Goal: Information Seeking & Learning: Learn about a topic

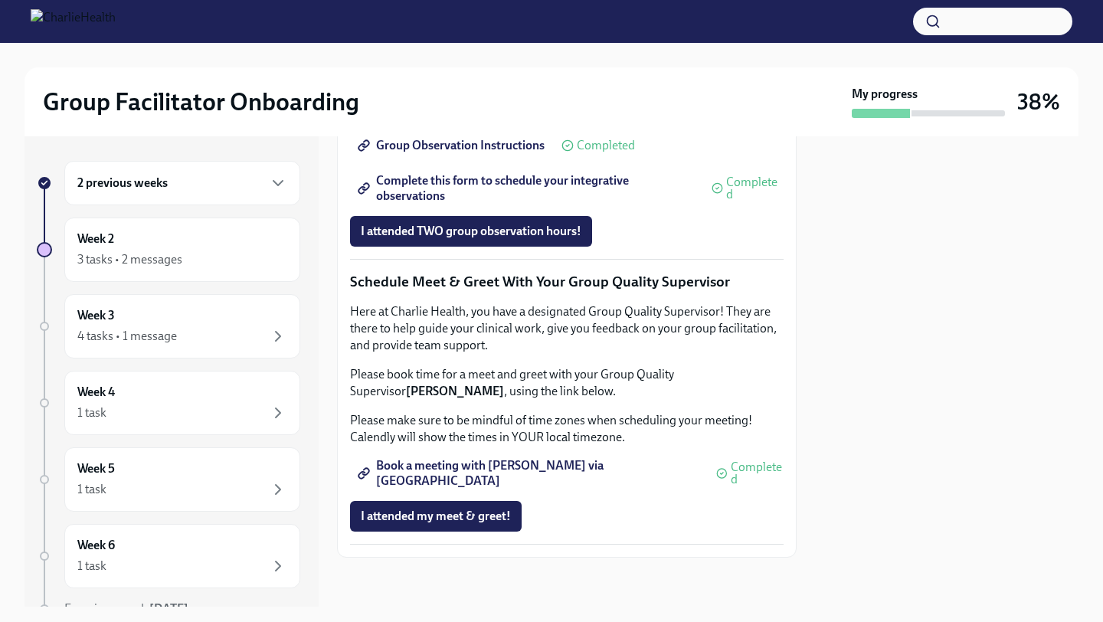
scroll to position [1291, 0]
click at [578, 247] on button "I attended TWO group observation hours!" at bounding box center [471, 231] width 242 height 31
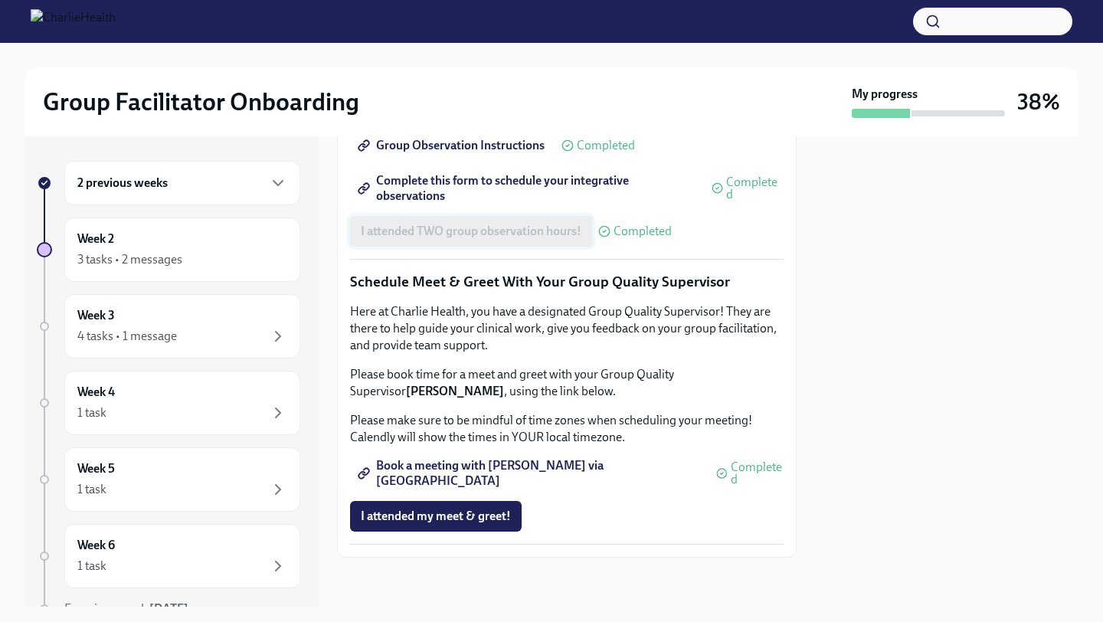
scroll to position [1445, 0]
click at [234, 317] on div "Week 3 4 tasks • 1 message" at bounding box center [182, 326] width 210 height 38
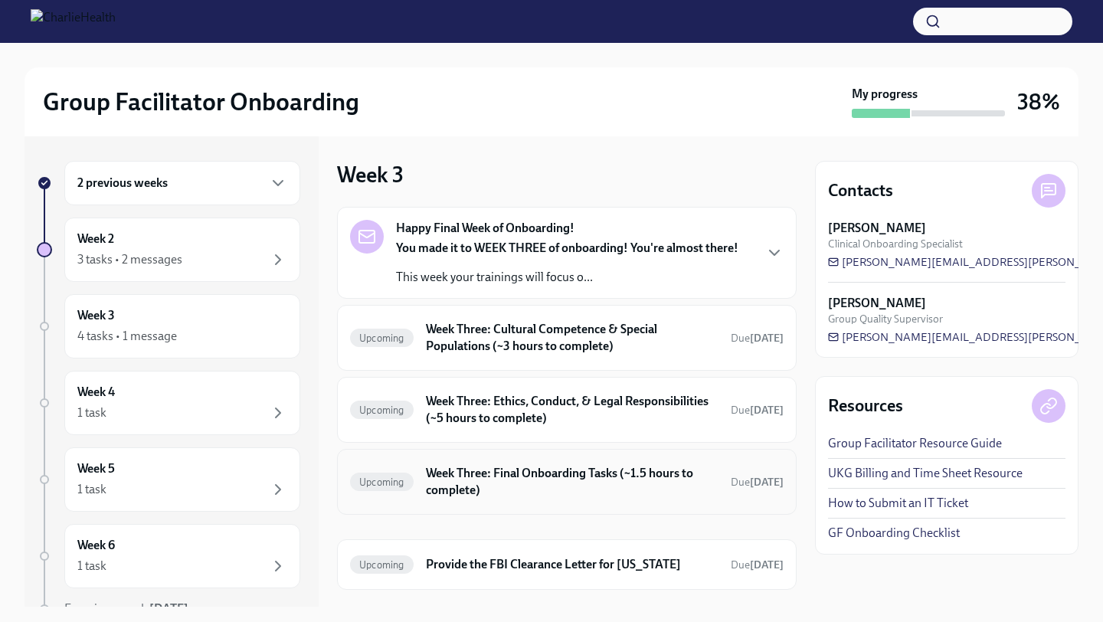
scroll to position [32, 0]
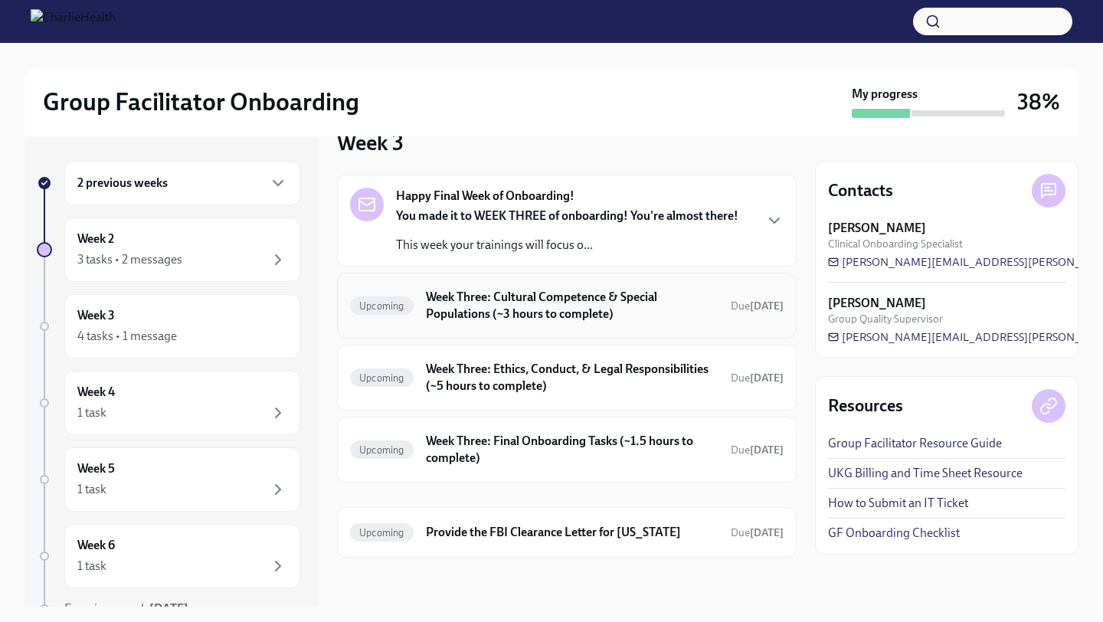
click at [572, 308] on h6 "Week Three: Cultural Competence & Special Populations (~3 hours to complete)" at bounding box center [572, 306] width 293 height 34
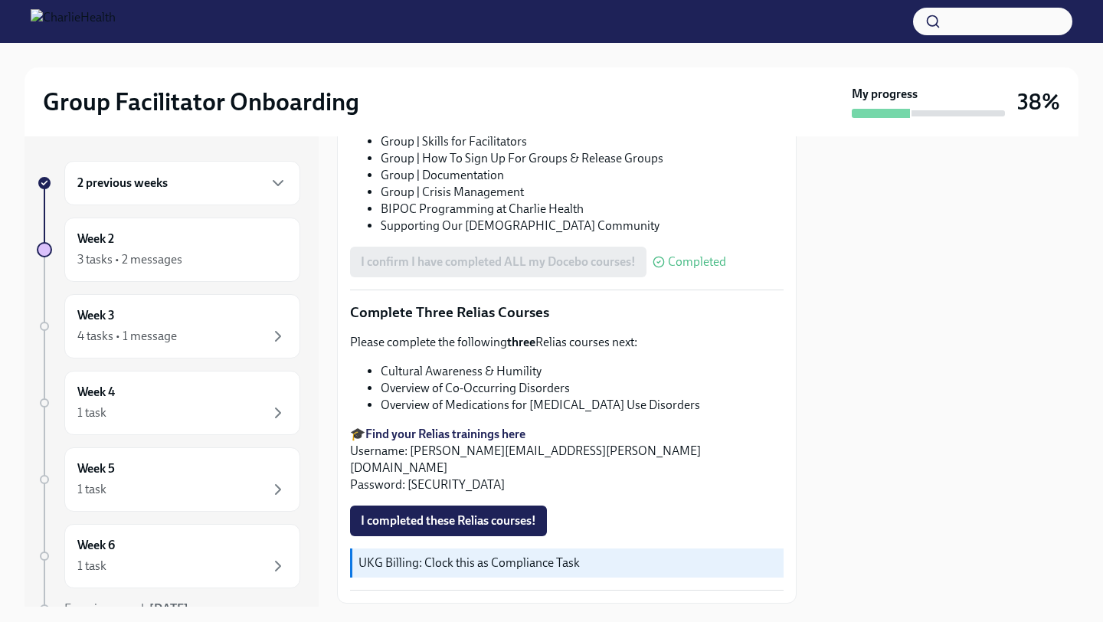
scroll to position [1050, 0]
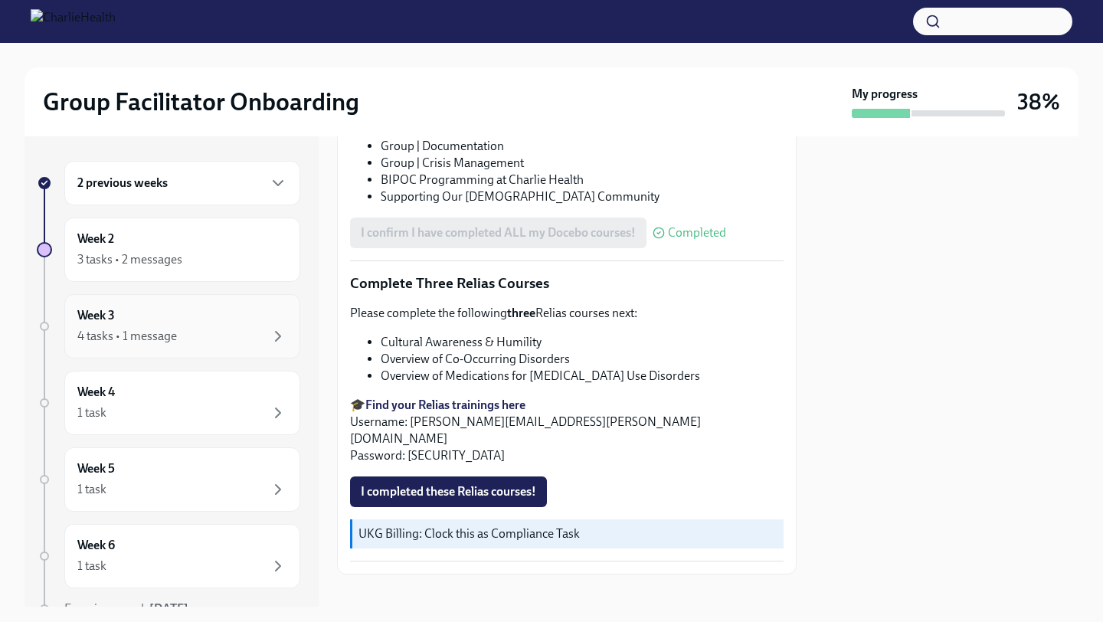
click at [237, 319] on div "Week 3 4 tasks • 1 message" at bounding box center [182, 326] width 210 height 38
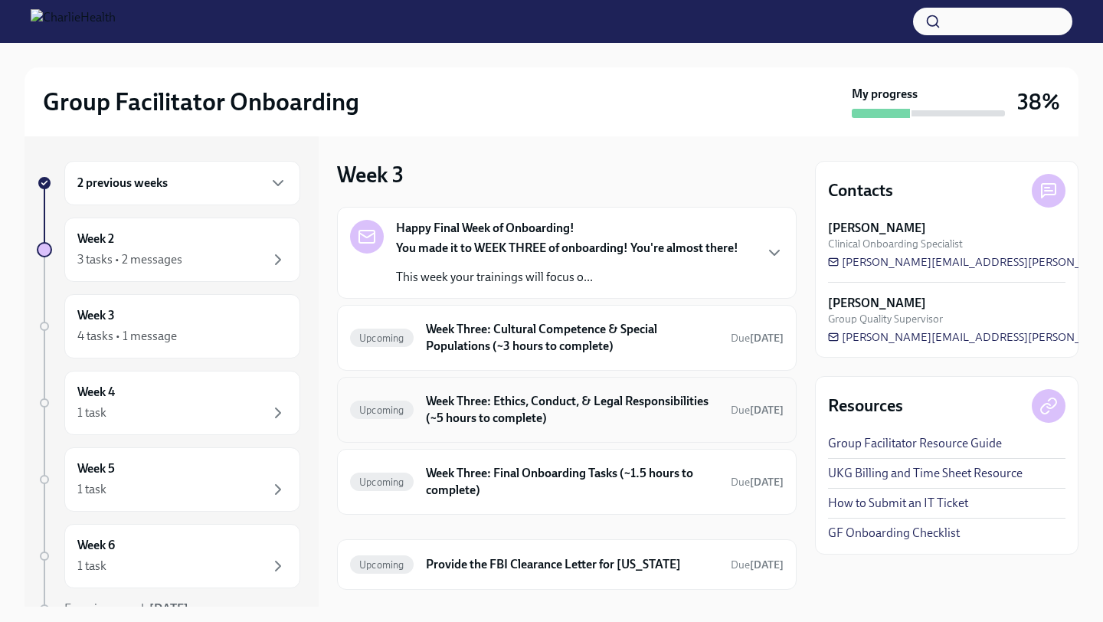
click at [484, 416] on h6 "Week Three: Ethics, Conduct, & Legal Responsibilities (~5 hours to complete)" at bounding box center [572, 410] width 293 height 34
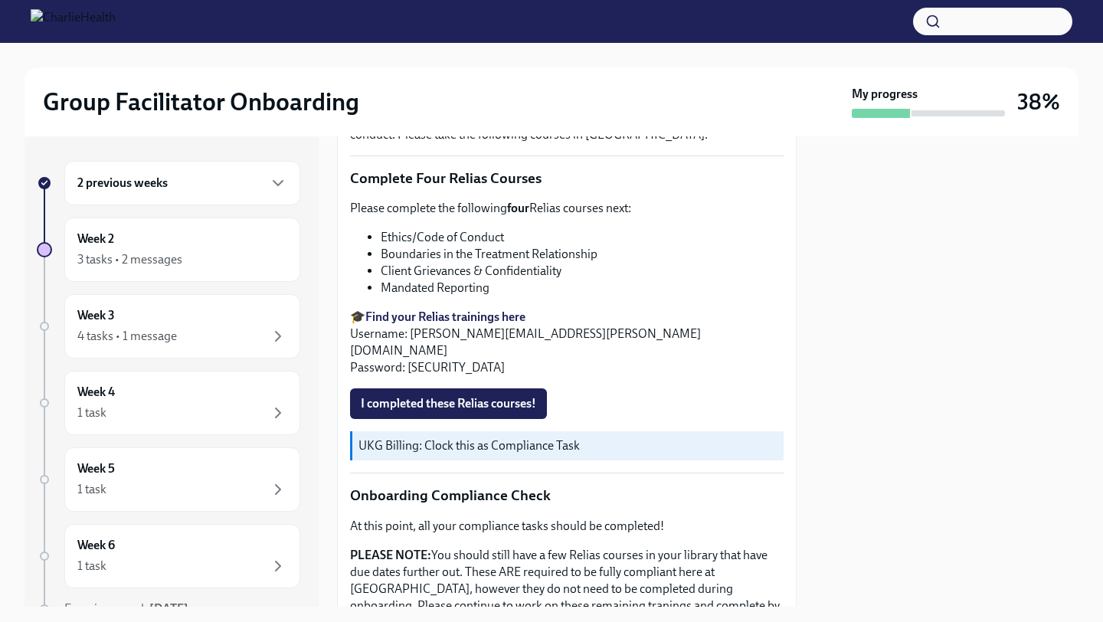
scroll to position [765, 0]
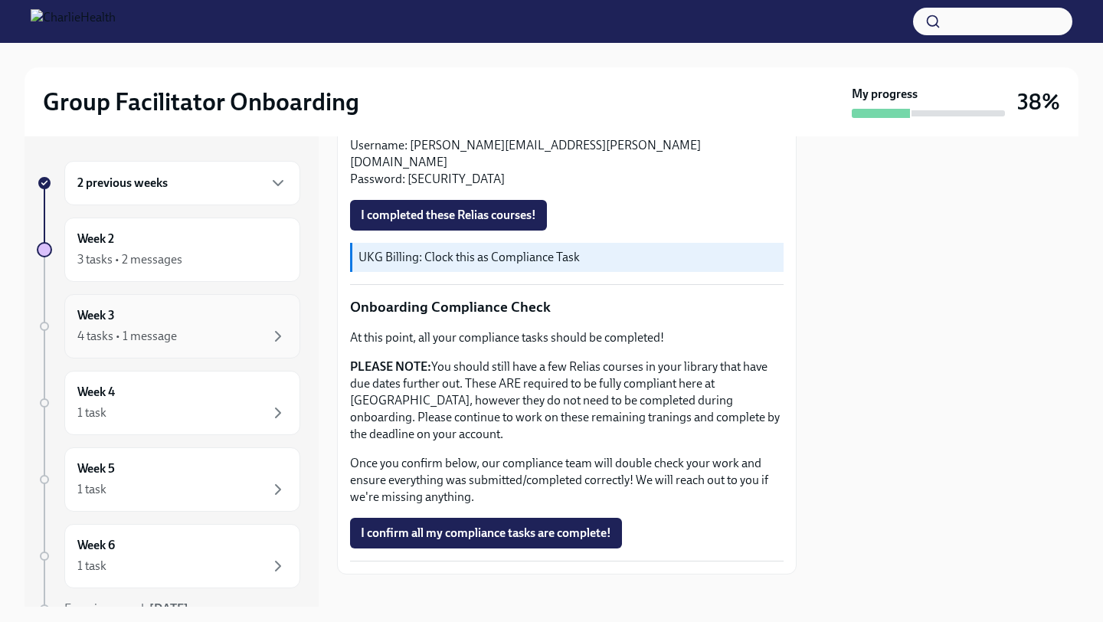
click at [252, 336] on div "4 tasks • 1 message" at bounding box center [182, 336] width 210 height 18
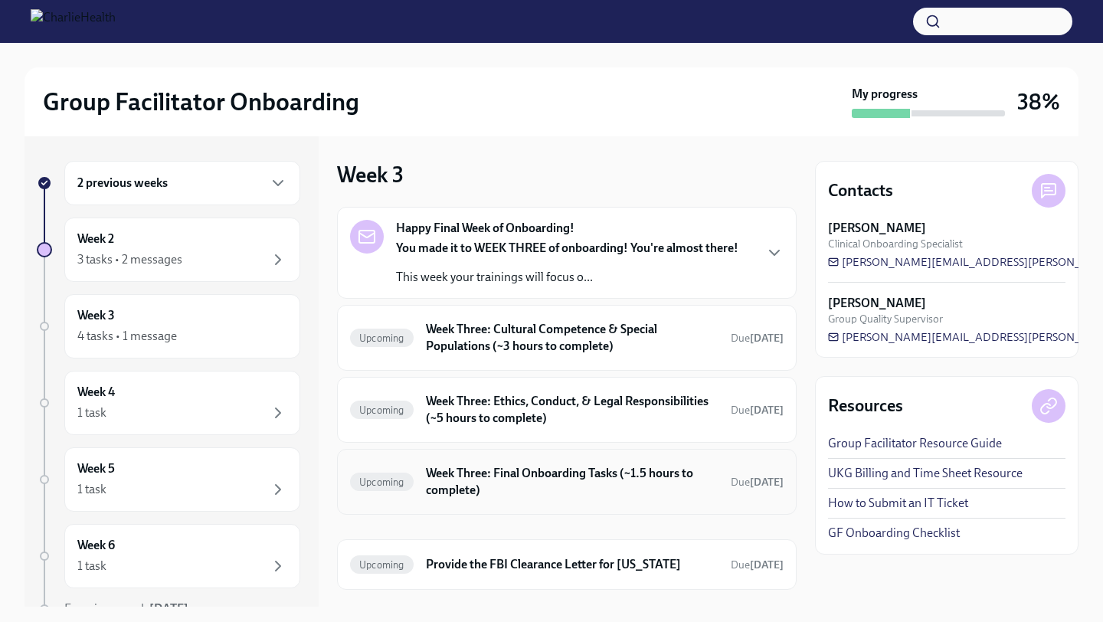
scroll to position [32, 0]
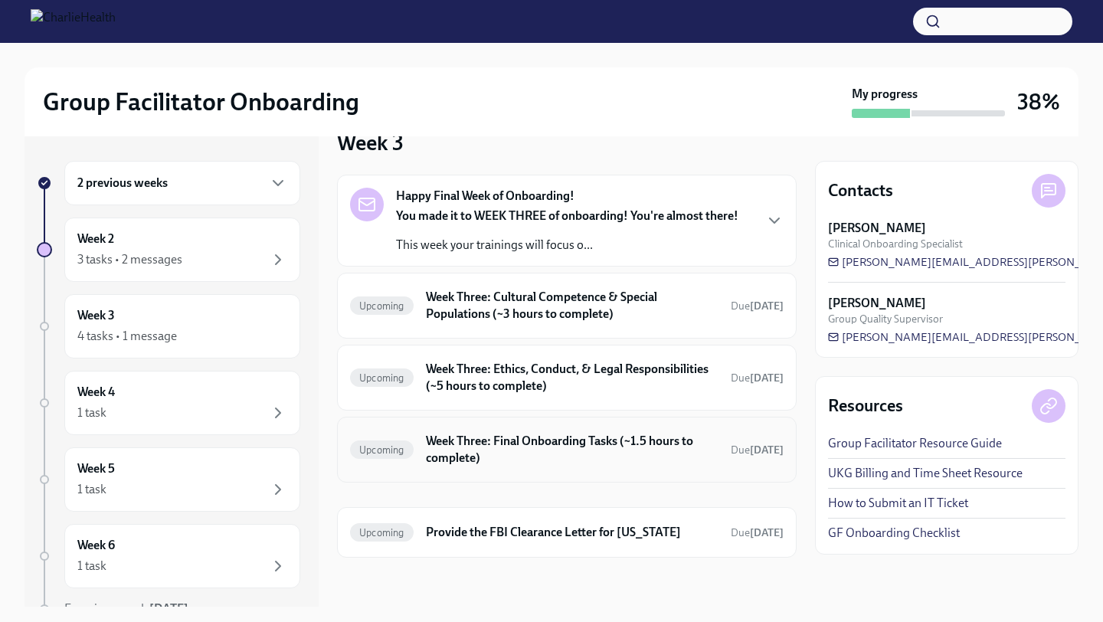
click at [582, 468] on div "Upcoming Week Three: Final Onboarding Tasks (~1.5 hours to complete) Due [DATE]" at bounding box center [567, 450] width 434 height 40
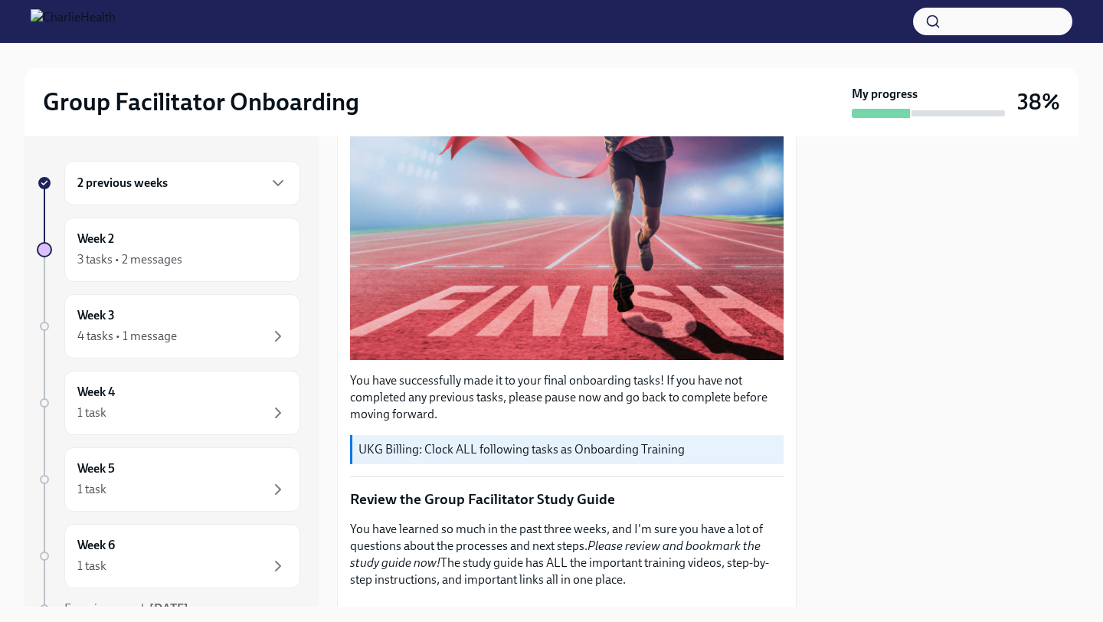
scroll to position [245, 0]
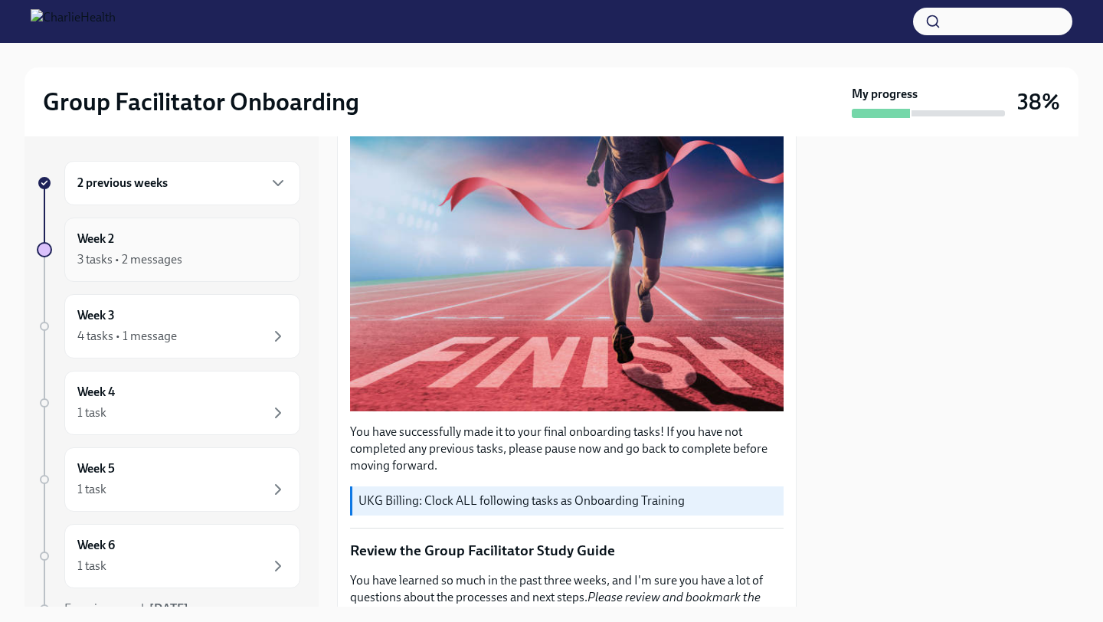
click at [181, 259] on div "3 tasks • 2 messages" at bounding box center [129, 259] width 105 height 17
